Goal: Navigation & Orientation: Understand site structure

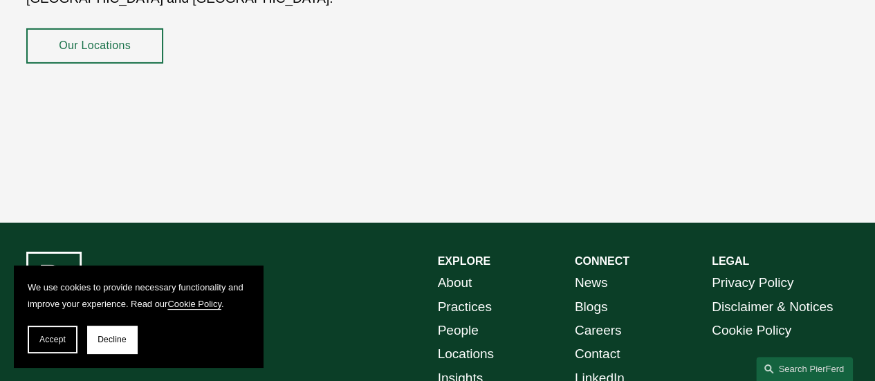
scroll to position [2445, 0]
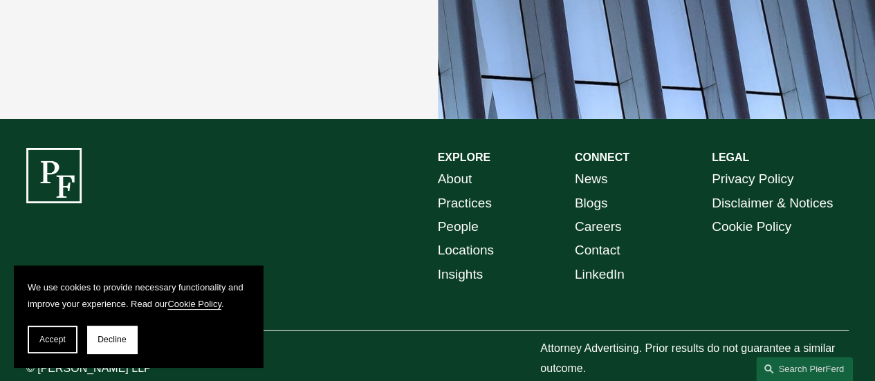
click at [475, 239] on link "Locations" at bounding box center [466, 251] width 56 height 24
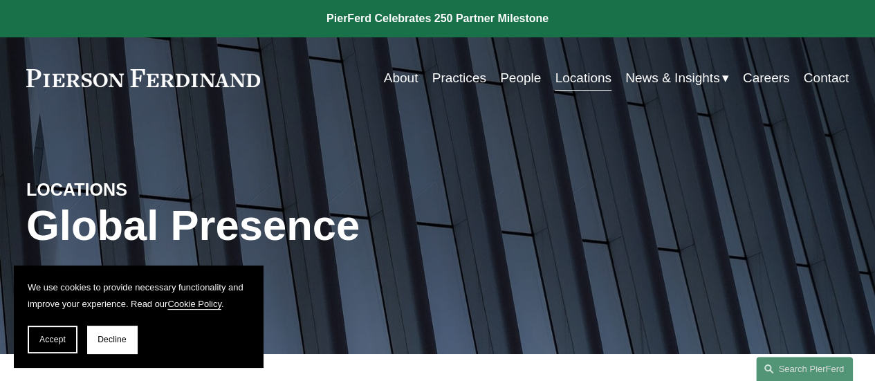
click at [514, 81] on link "People" at bounding box center [520, 78] width 41 height 26
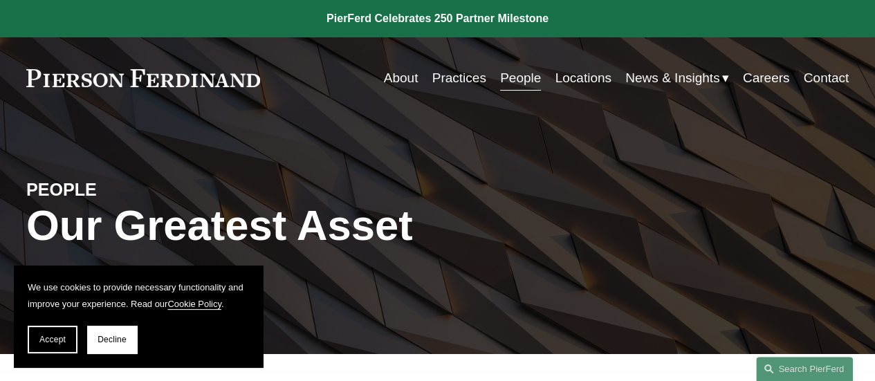
click at [441, 77] on link "Practices" at bounding box center [459, 78] width 54 height 26
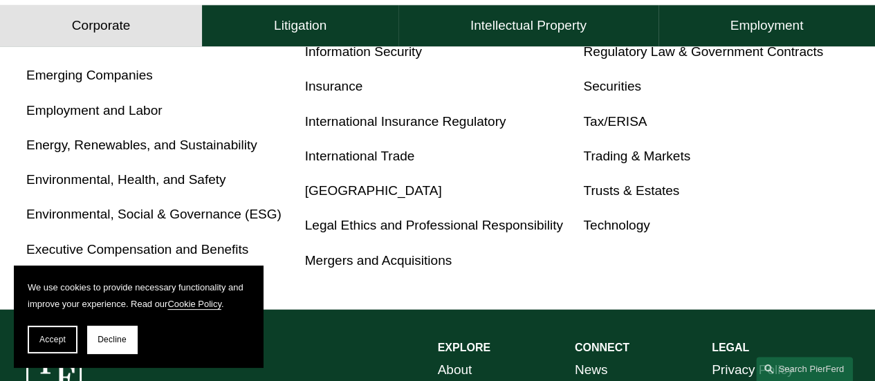
scroll to position [863, 0]
